Goal: Information Seeking & Learning: Learn about a topic

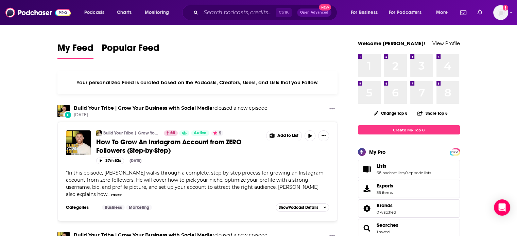
drag, startPoint x: 255, startPoint y: 66, endPoint x: 294, endPoint y: 109, distance: 57.9
click at [294, 109] on div "Build Your Tribe | Grow Your Business with Social Media released a new episode …" at bounding box center [197, 111] width 280 height 13
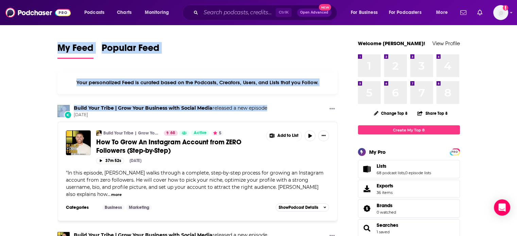
drag, startPoint x: 265, startPoint y: 104, endPoint x: 57, endPoint y: 45, distance: 216.1
click at [57, 45] on span "My Feed" at bounding box center [75, 50] width 36 height 16
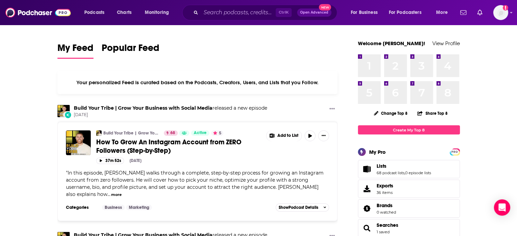
drag, startPoint x: 274, startPoint y: 107, endPoint x: 56, endPoint y: 31, distance: 231.0
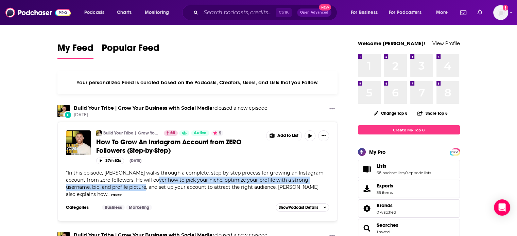
drag, startPoint x: 145, startPoint y: 188, endPoint x: 158, endPoint y: 183, distance: 13.3
click at [158, 183] on div "" In this episode, Brock Johnson walks through a complete, step-by-step process…" at bounding box center [197, 184] width 263 height 29
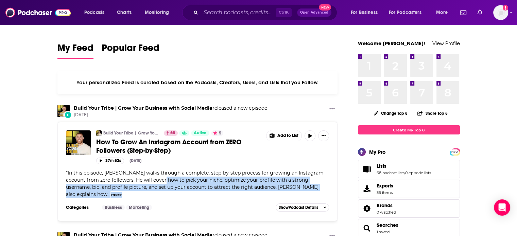
drag, startPoint x: 167, startPoint y: 191, endPoint x: 164, endPoint y: 182, distance: 9.7
click at [164, 182] on div "" In this episode, Brock Johnson walks through a complete, step-by-step process…" at bounding box center [197, 184] width 263 height 29
click at [164, 182] on span "In this episode, [PERSON_NAME] walks through a complete, step-by-step process f…" at bounding box center [195, 184] width 258 height 28
drag, startPoint x: 164, startPoint y: 182, endPoint x: 78, endPoint y: 196, distance: 87.4
click at [78, 196] on span "" In this episode, Brock Johnson walks through a complete, step-by-step process…" at bounding box center [195, 184] width 258 height 28
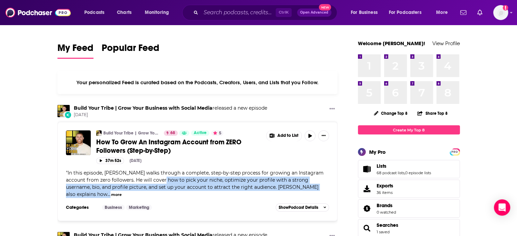
click at [107, 196] on span "..." at bounding box center [108, 194] width 3 height 6
drag, startPoint x: 78, startPoint y: 196, endPoint x: 169, endPoint y: 180, distance: 92.3
click at [169, 180] on span "" In this episode, Brock Johnson walks through a complete, step-by-step process…" at bounding box center [195, 184] width 258 height 28
click at [169, 180] on span "In this episode, [PERSON_NAME] walks through a complete, step-by-step process f…" at bounding box center [195, 184] width 258 height 28
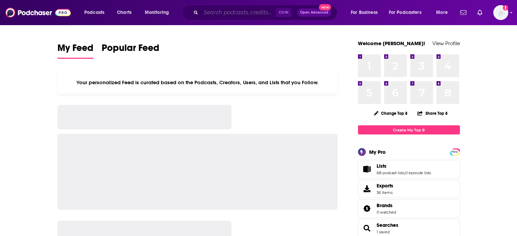
click at [256, 16] on input "Search podcasts, credits, & more..." at bounding box center [238, 12] width 75 height 11
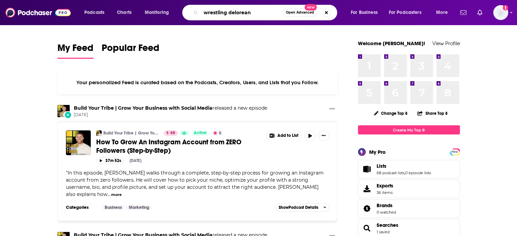
type input "wrestling delorean"
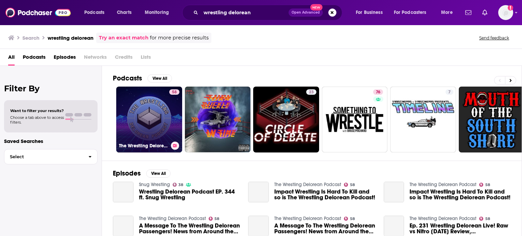
click at [166, 103] on link "58 The Wrestling Delorean Podcast" at bounding box center [149, 120] width 66 height 66
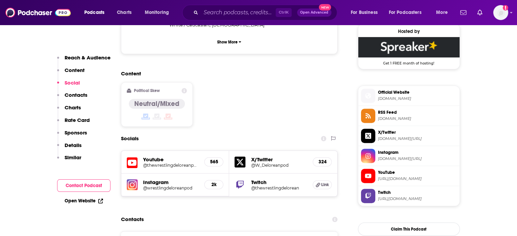
scroll to position [497, 0]
